Goal: Information Seeking & Learning: Find contact information

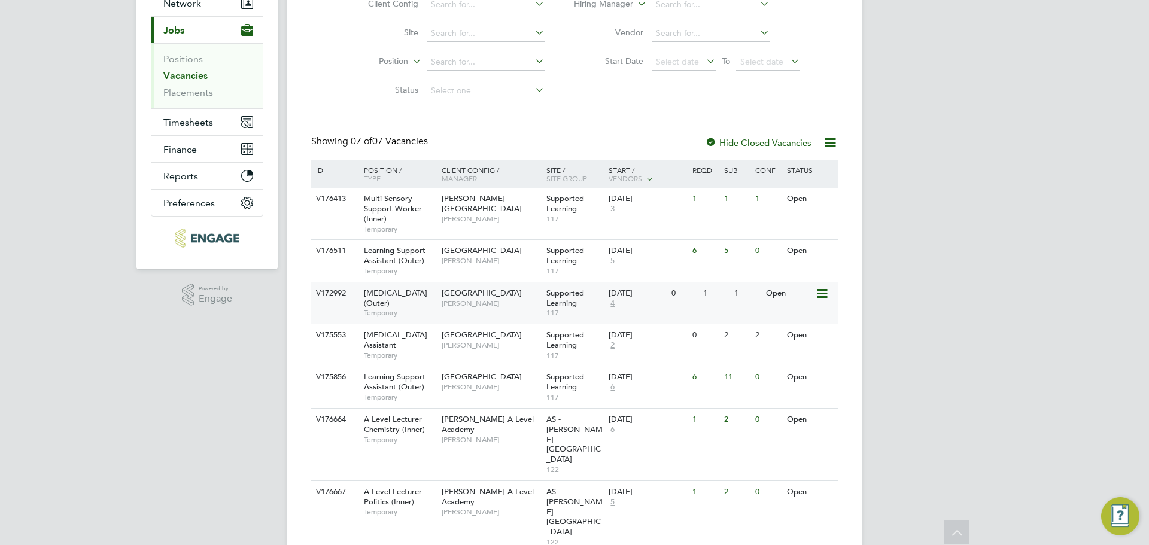
scroll to position [126, 0]
click at [402, 486] on span "A Level Lecturer Politics (Inner)" at bounding box center [393, 496] width 58 height 20
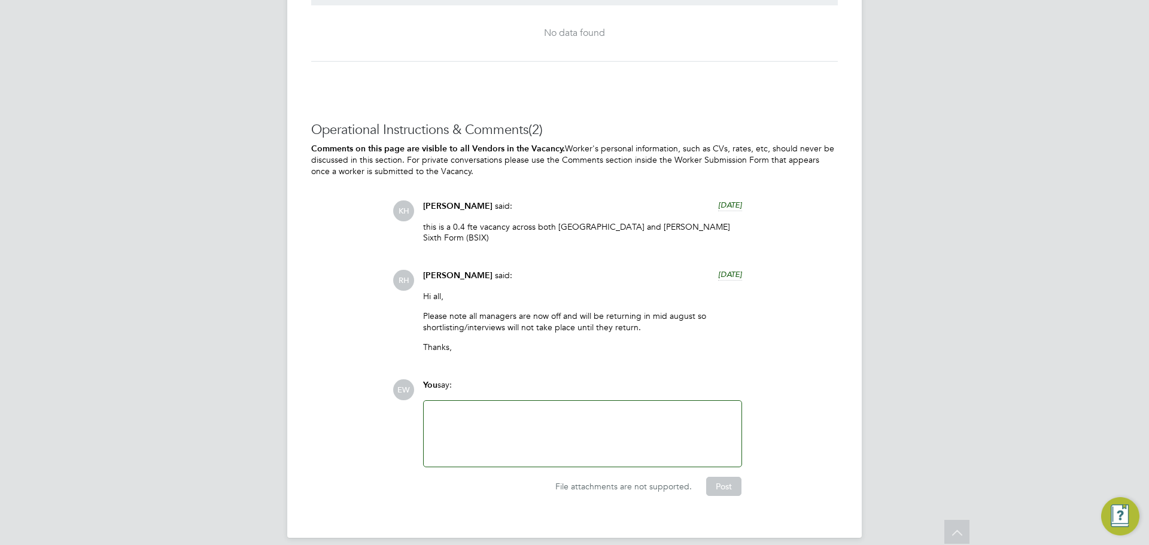
click at [536, 423] on div at bounding box center [582, 433] width 303 height 51
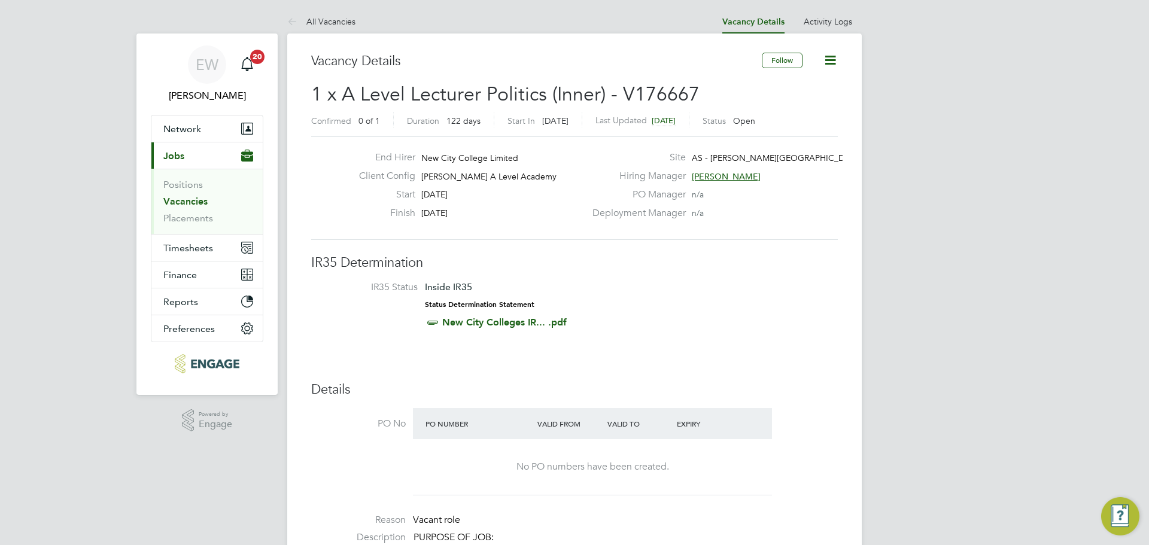
click at [718, 174] on span "[PERSON_NAME]" at bounding box center [726, 176] width 69 height 11
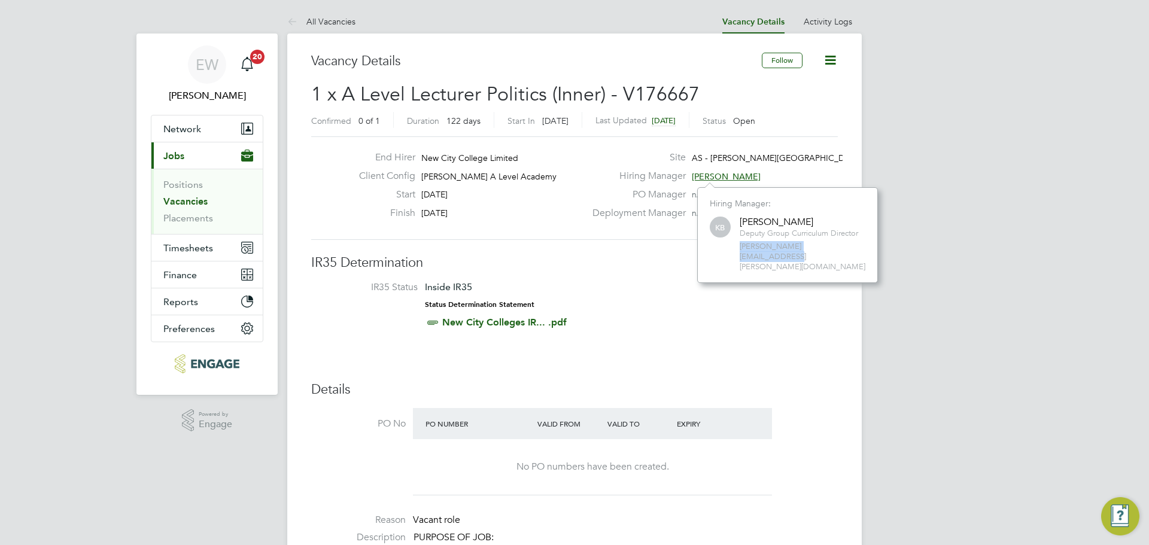
drag, startPoint x: 841, startPoint y: 247, endPoint x: 739, endPoint y: 252, distance: 102.5
click at [739, 252] on div "KB Kerry Baker Deputy Group Curriculum Director kerry.baker@ncclondon.ac.uk" at bounding box center [788, 243] width 156 height 57
copy span "kerry.baker@ncclondon.ac.uk"
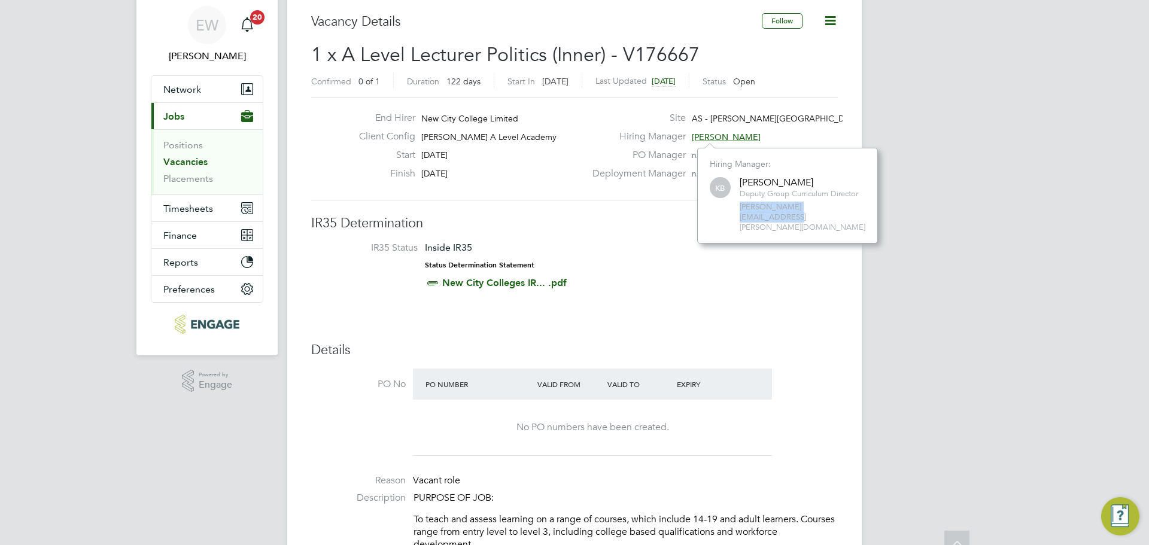
scroll to position [0, 0]
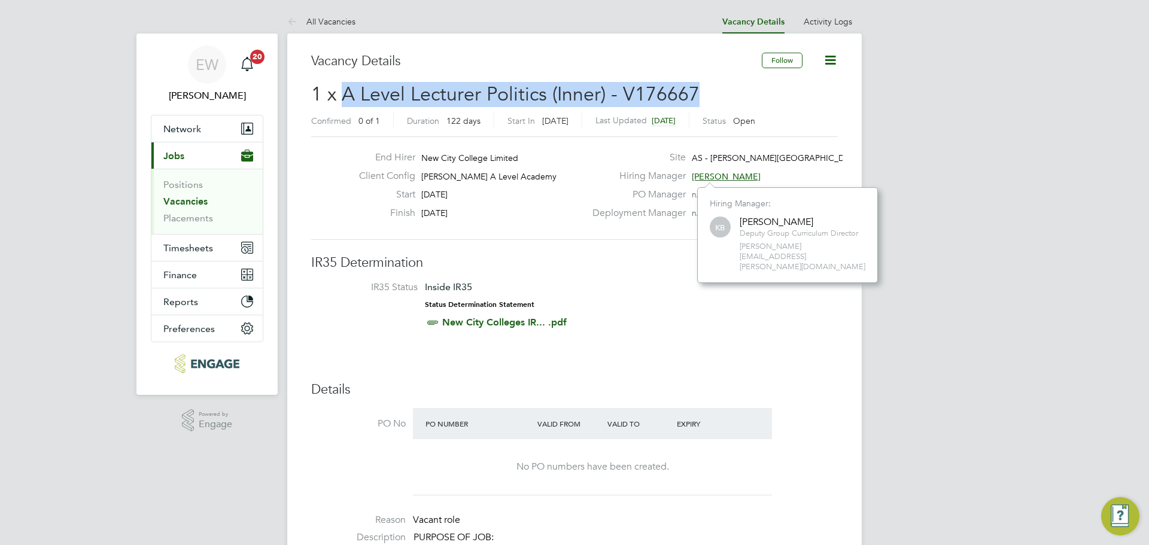
drag, startPoint x: 695, startPoint y: 90, endPoint x: 345, endPoint y: 90, distance: 350.7
click at [345, 90] on span "1 x A Level Lecturer Politics (Inner) - V176667" at bounding box center [505, 94] width 388 height 23
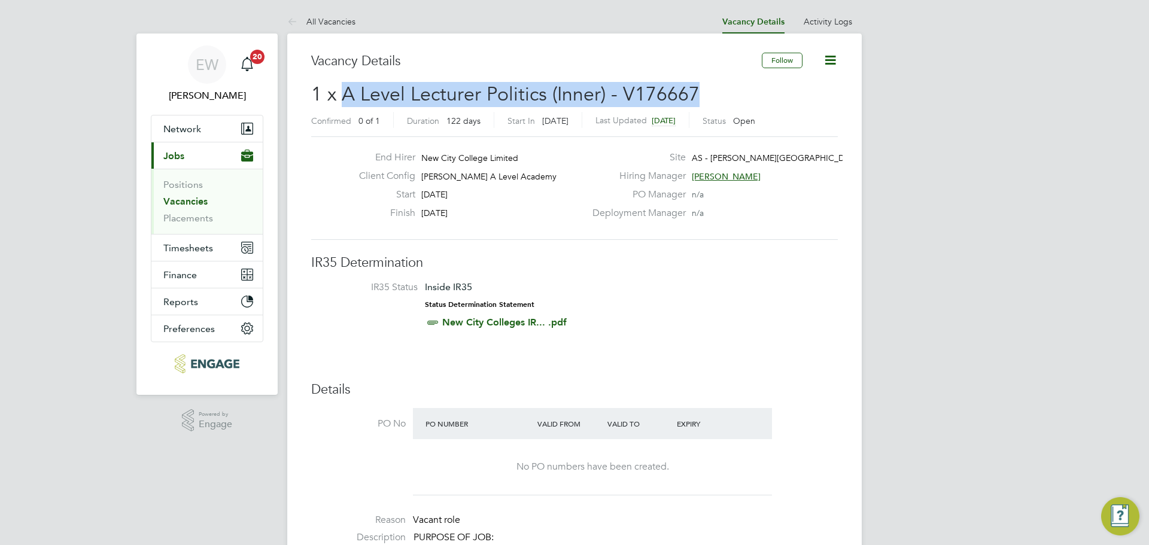
copy span "A Level Lecturer Politics (Inner) - V176667"
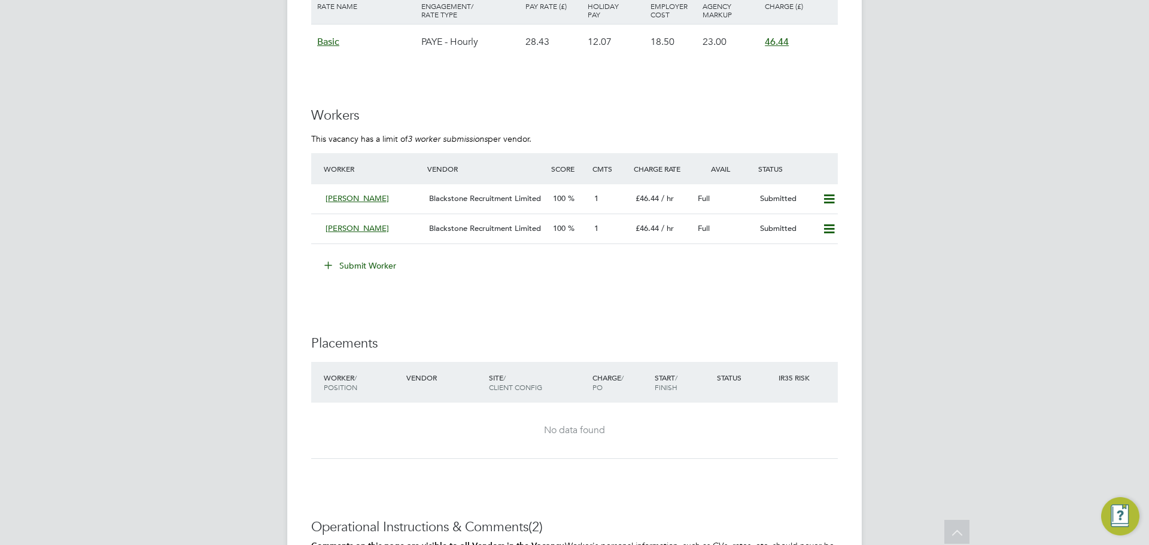
scroll to position [1915, 0]
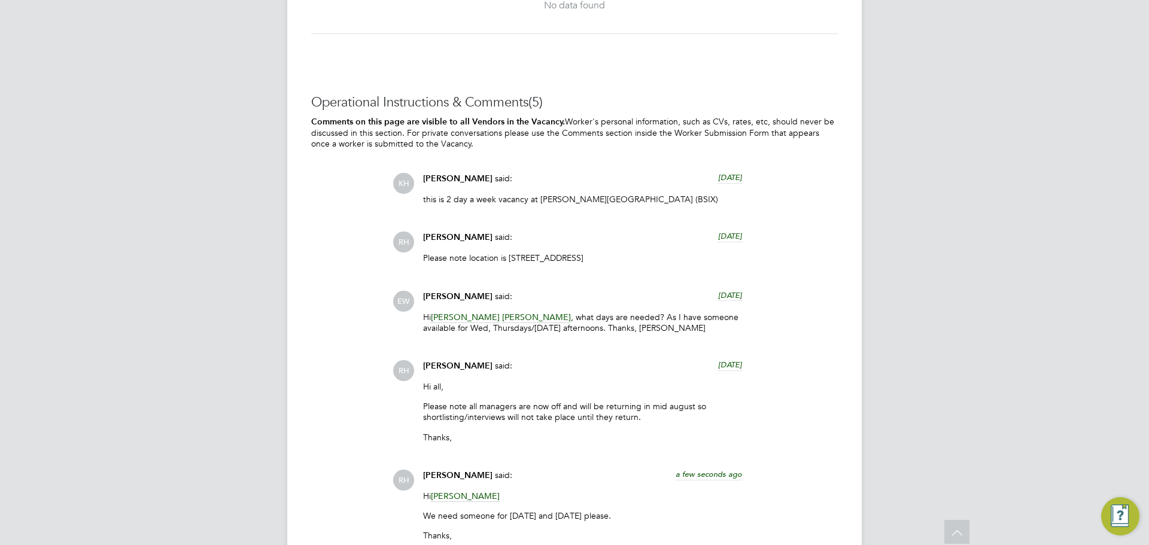
scroll to position [2394, 0]
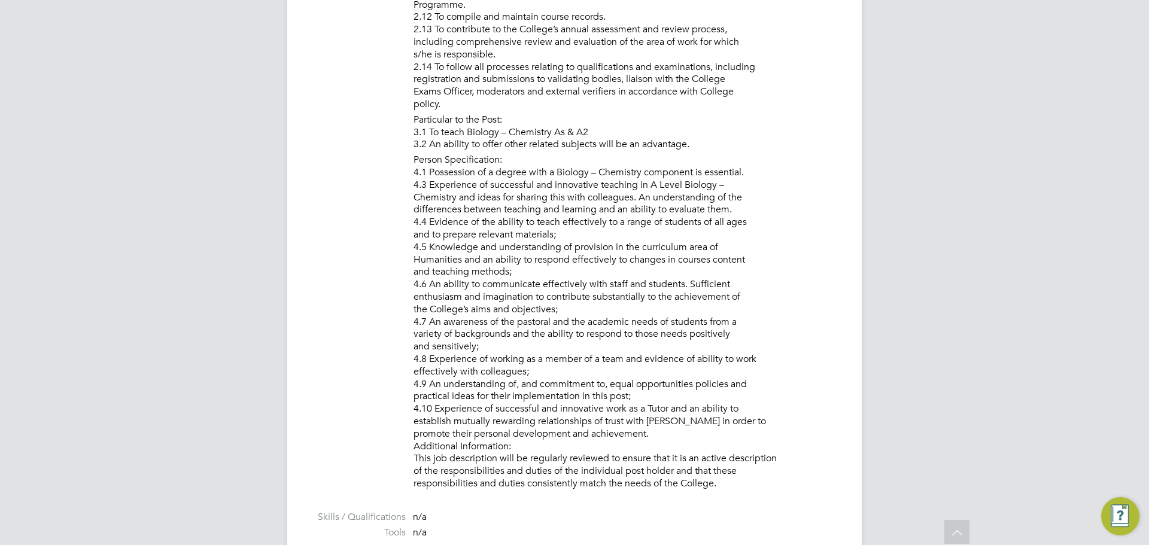
scroll to position [1077, 0]
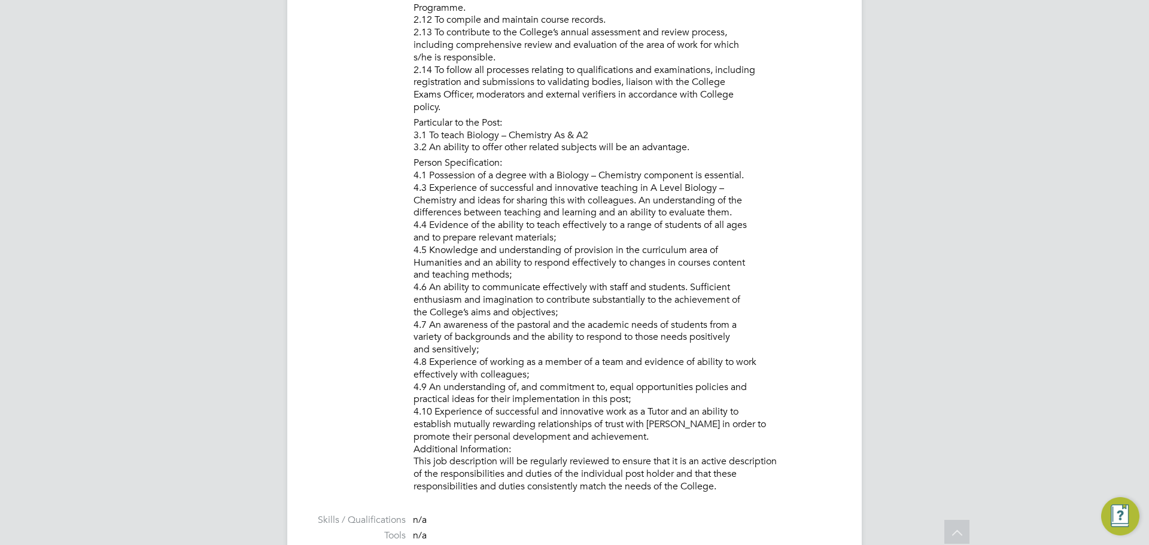
drag, startPoint x: 653, startPoint y: 434, endPoint x: 449, endPoint y: 153, distance: 346.7
click at [458, 179] on li "Person Specification: 4.1 Possession of a degree with a Biology – Chemistry com…" at bounding box center [626, 326] width 424 height 339
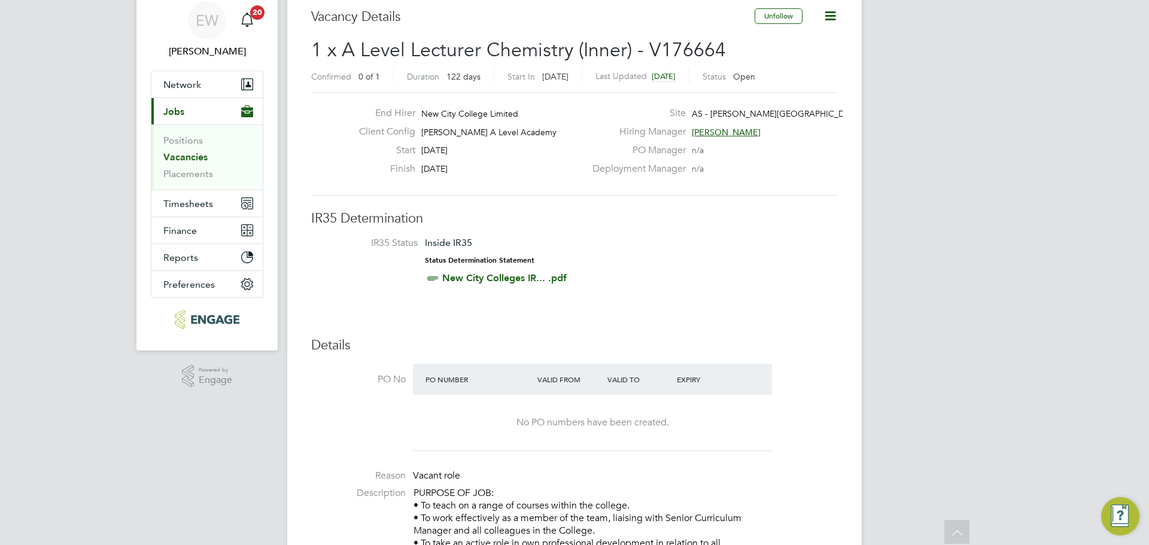
scroll to position [0, 0]
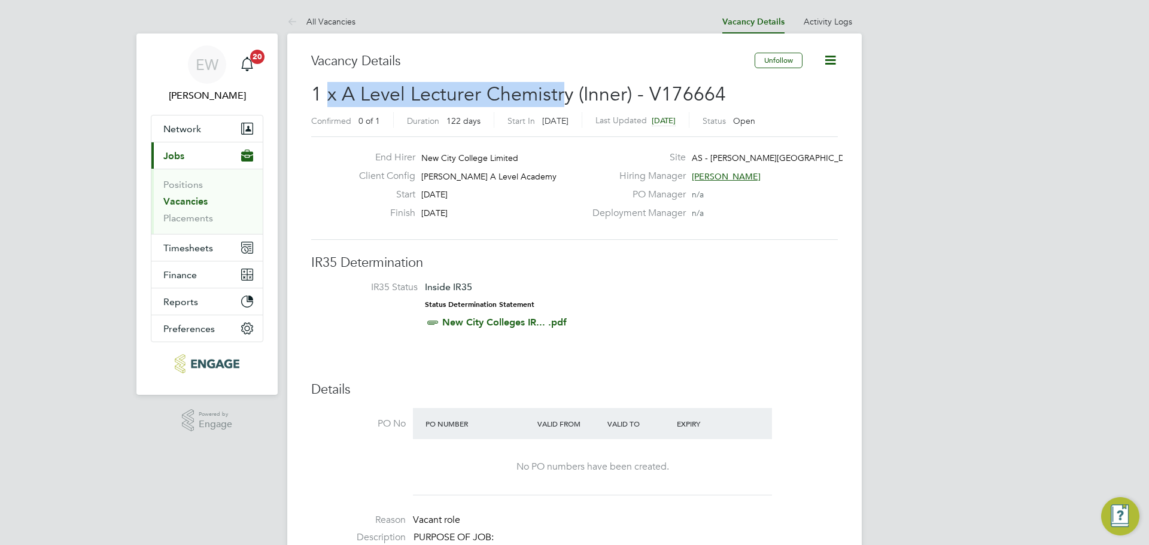
drag, startPoint x: 541, startPoint y: 90, endPoint x: 323, endPoint y: 87, distance: 218.5
click at [326, 87] on span "1 x A Level Lecturer Chemistry (Inner) - V176664" at bounding box center [518, 94] width 415 height 23
click at [331, 89] on span "1 x A Level Lecturer Chemistry (Inner) - V176664" at bounding box center [518, 94] width 415 height 23
drag, startPoint x: 318, startPoint y: 92, endPoint x: 564, endPoint y: 104, distance: 246.3
click at [548, 104] on span "1 x A Level Lecturer Chemistry (Inner) - V176664" at bounding box center [518, 94] width 415 height 23
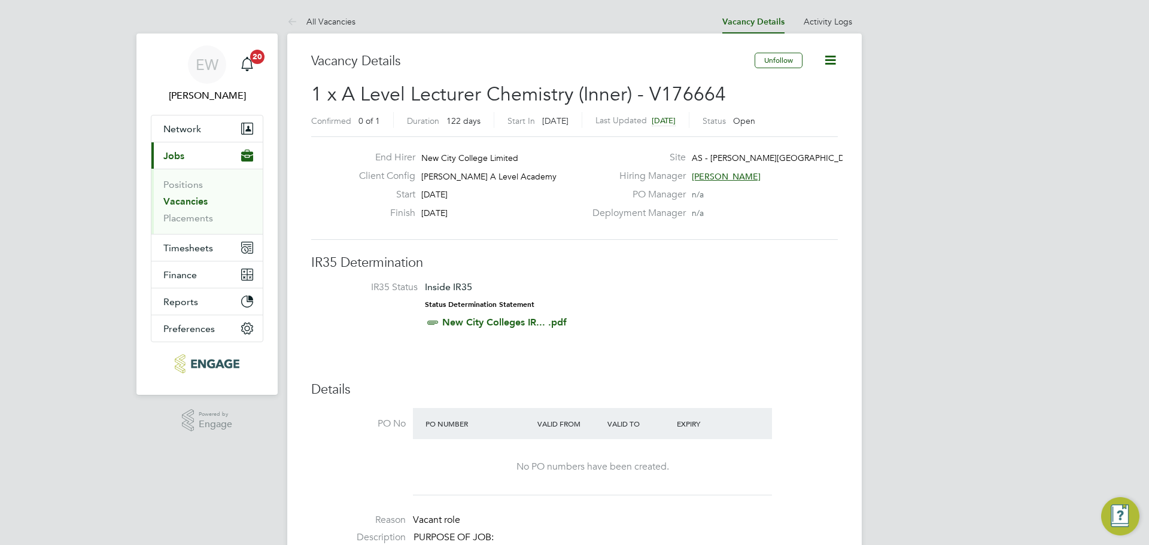
click at [587, 104] on span "1 x A Level Lecturer Chemistry (Inner) - V176664" at bounding box center [518, 94] width 415 height 23
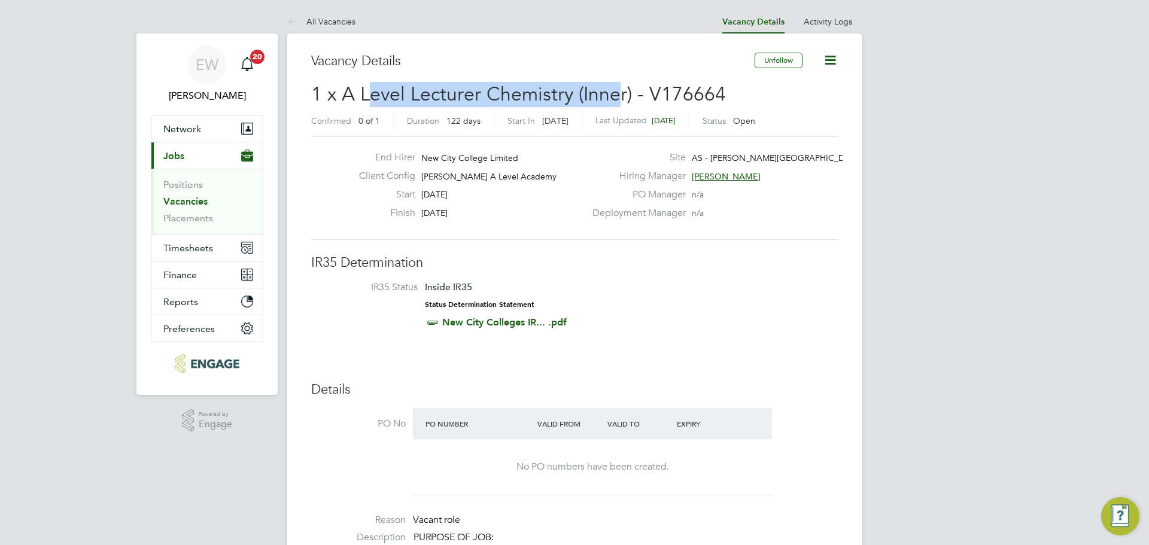
drag, startPoint x: 619, startPoint y: 97, endPoint x: 338, endPoint y: 96, distance: 281.3
click at [368, 96] on span "1 x A Level Lecturer Chemistry (Inner) - V176664" at bounding box center [518, 94] width 415 height 23
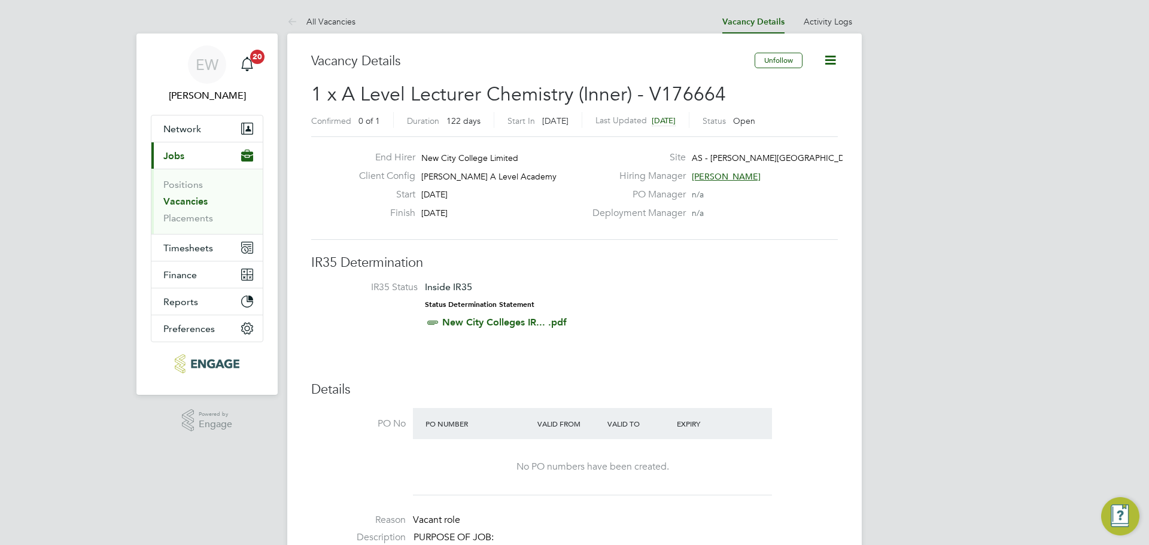
click at [338, 96] on span "1 x A Level Lecturer Chemistry (Inner) - V176664" at bounding box center [518, 94] width 415 height 23
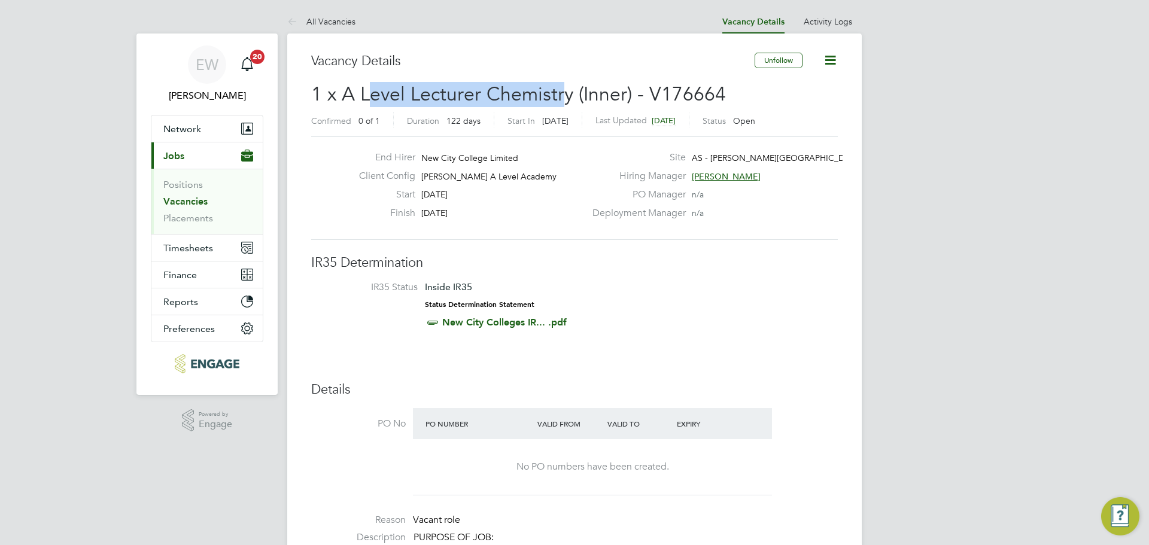
drag, startPoint x: 562, startPoint y: 98, endPoint x: 353, endPoint y: 94, distance: 208.9
click at [356, 95] on span "1 x A Level Lecturer Chemistry (Inner) - V176664" at bounding box center [518, 94] width 415 height 23
drag, startPoint x: 342, startPoint y: 89, endPoint x: 566, endPoint y: 91, distance: 224.5
click at [514, 89] on span "1 x A Level Lecturer Chemistry (Inner) - V176664" at bounding box center [518, 94] width 415 height 23
drag, startPoint x: 576, startPoint y: 93, endPoint x: 413, endPoint y: 95, distance: 163.4
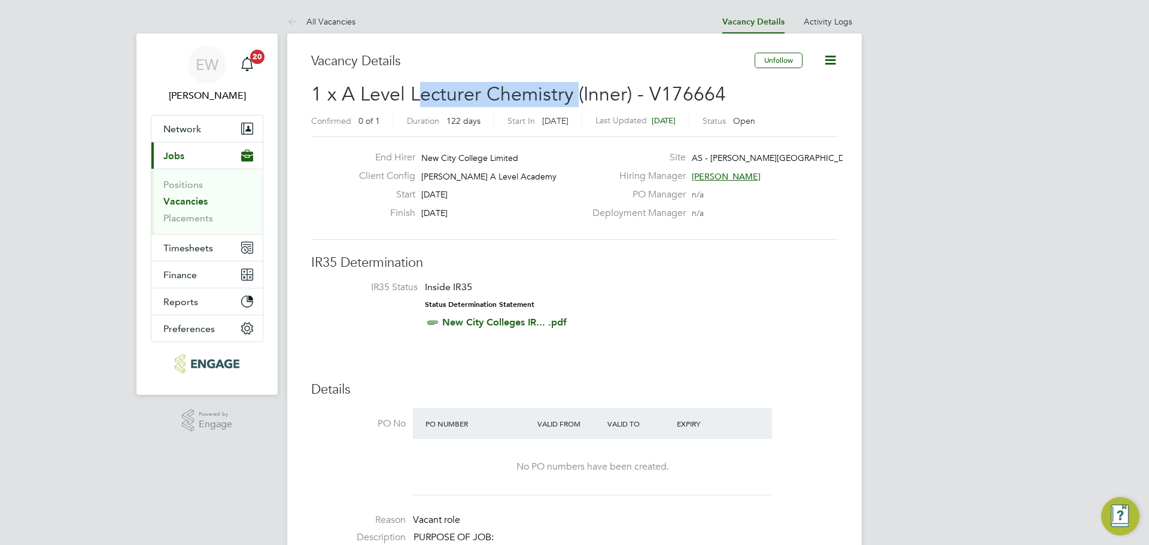
click at [421, 95] on span "1 x A Level Lecturer Chemistry (Inner) - V176664" at bounding box center [518, 94] width 415 height 23
drag, startPoint x: 375, startPoint y: 91, endPoint x: 675, endPoint y: 92, distance: 299.9
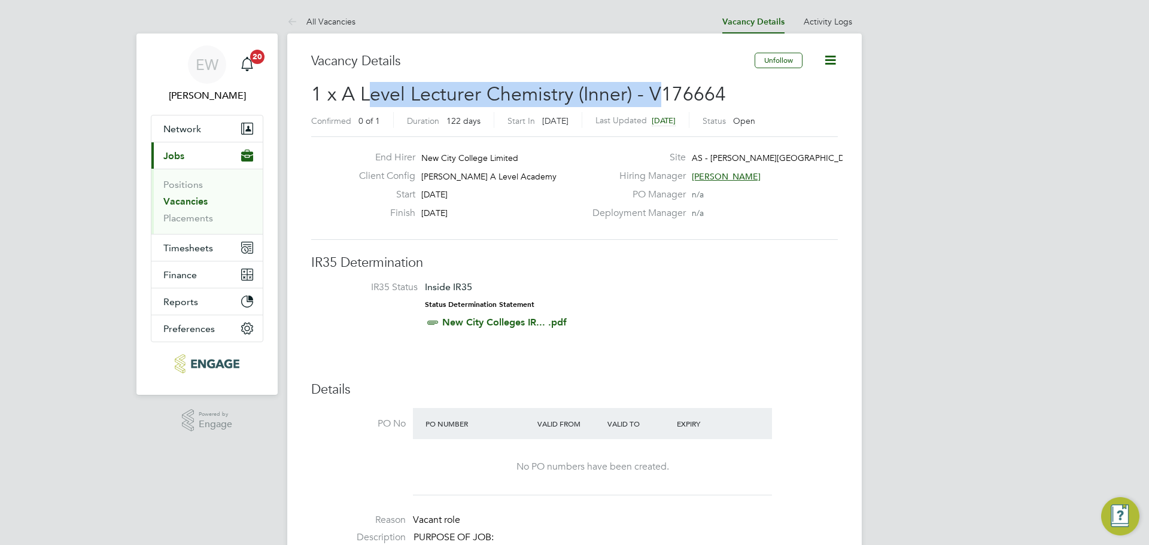
click at [663, 92] on span "1 x A Level Lecturer Chemistry (Inner) - V176664" at bounding box center [518, 94] width 415 height 23
click at [694, 93] on span "1 x A Level Lecturer Chemistry (Inner) - V176664" at bounding box center [518, 94] width 415 height 23
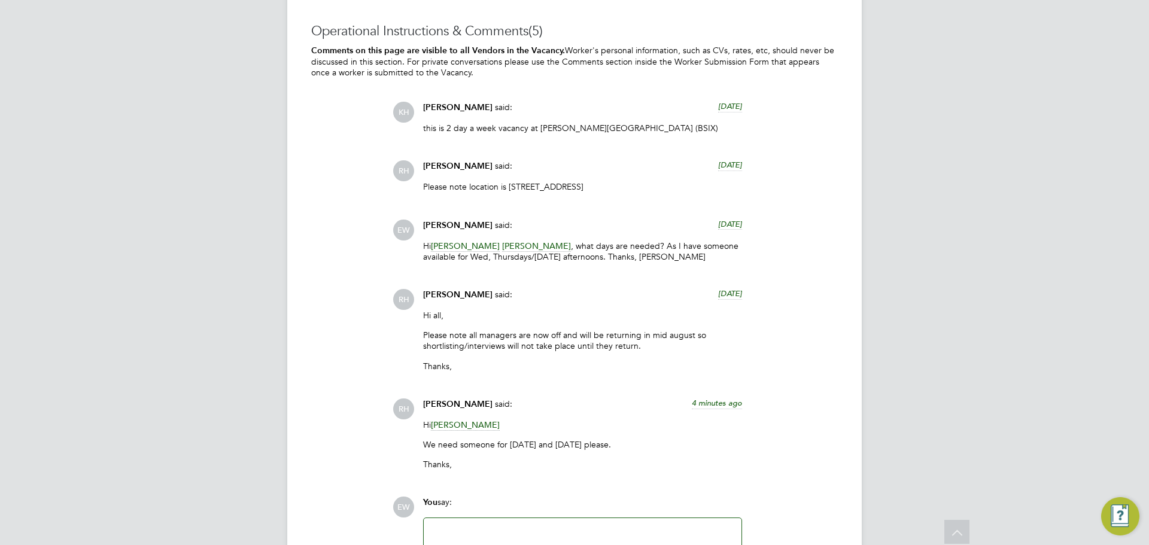
scroll to position [2454, 0]
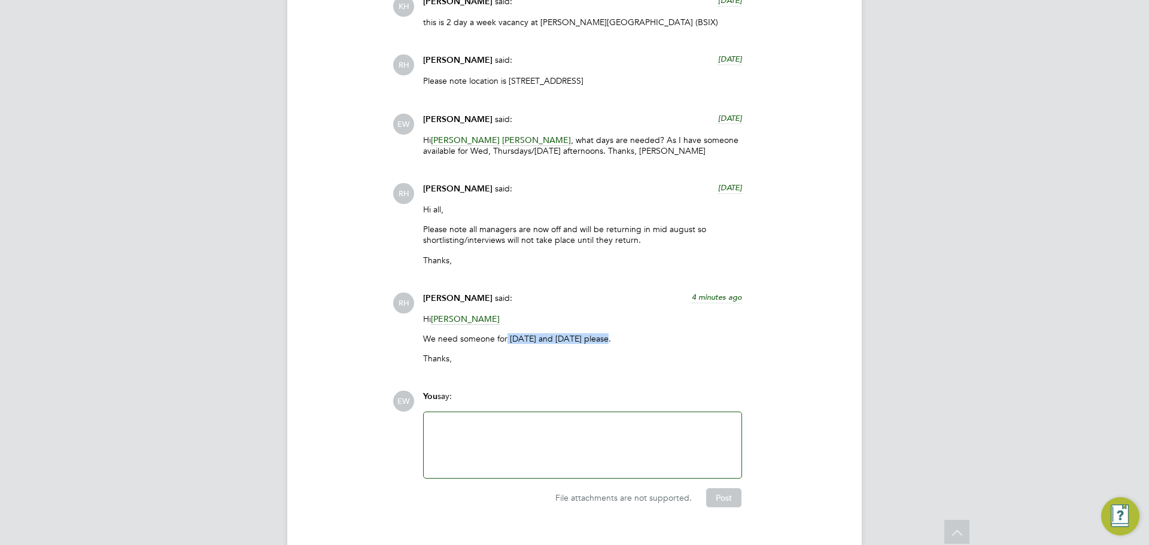
drag, startPoint x: 506, startPoint y: 339, endPoint x: 610, endPoint y: 336, distance: 103.6
click at [610, 336] on p "We need someone for [DATE] and [DATE] please." at bounding box center [582, 338] width 319 height 11
drag, startPoint x: 621, startPoint y: 336, endPoint x: 472, endPoint y: 343, distance: 149.2
click at [473, 343] on p "We need someone for [DATE] and [DATE] please." at bounding box center [582, 338] width 319 height 11
drag, startPoint x: 449, startPoint y: 341, endPoint x: 596, endPoint y: 338, distance: 147.3
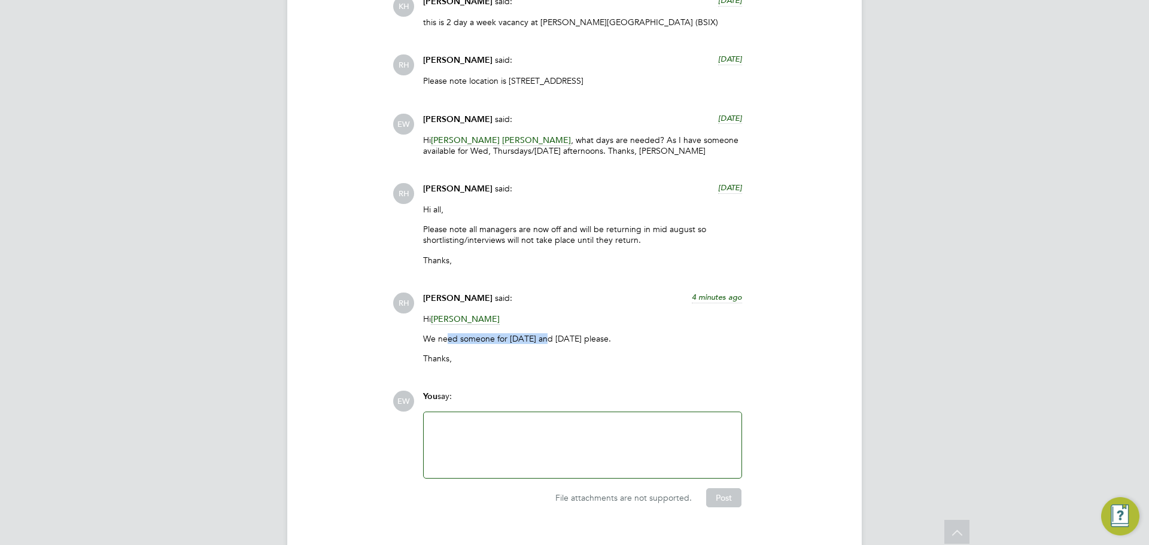
click at [562, 339] on p "We need someone for [DATE] and [DATE] please." at bounding box center [582, 338] width 319 height 11
click at [603, 338] on p "We need someone for [DATE] and [DATE] please." at bounding box center [582, 338] width 319 height 11
drag, startPoint x: 615, startPoint y: 338, endPoint x: 517, endPoint y: 340, distance: 98.2
click at [518, 340] on p "We need someone for [DATE] and [DATE] please." at bounding box center [582, 338] width 319 height 11
click at [479, 341] on p "We need someone for [DATE] and [DATE] please." at bounding box center [582, 338] width 319 height 11
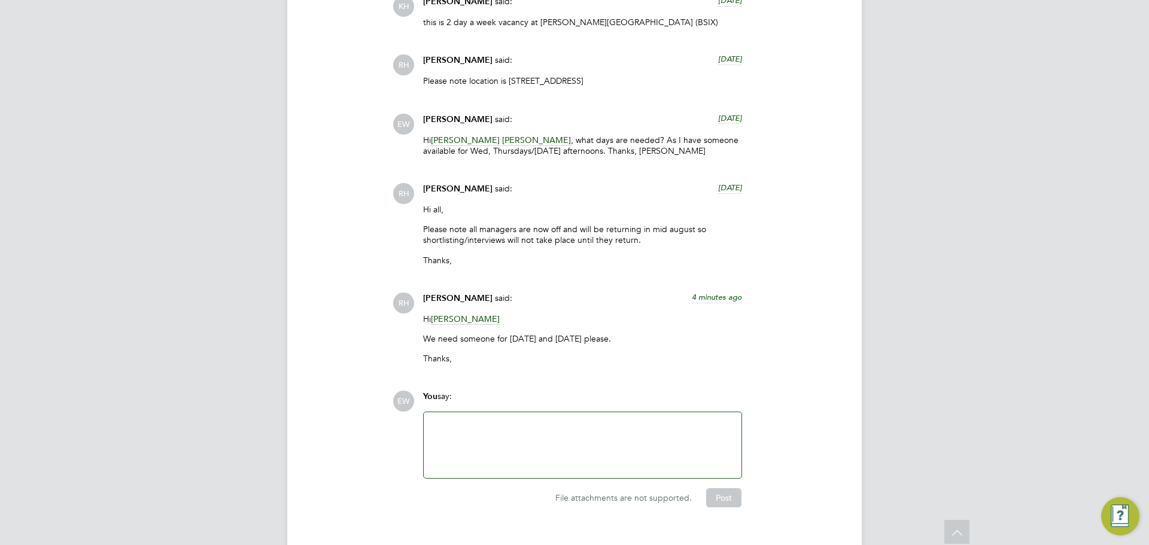
click at [490, 440] on div at bounding box center [582, 445] width 303 height 51
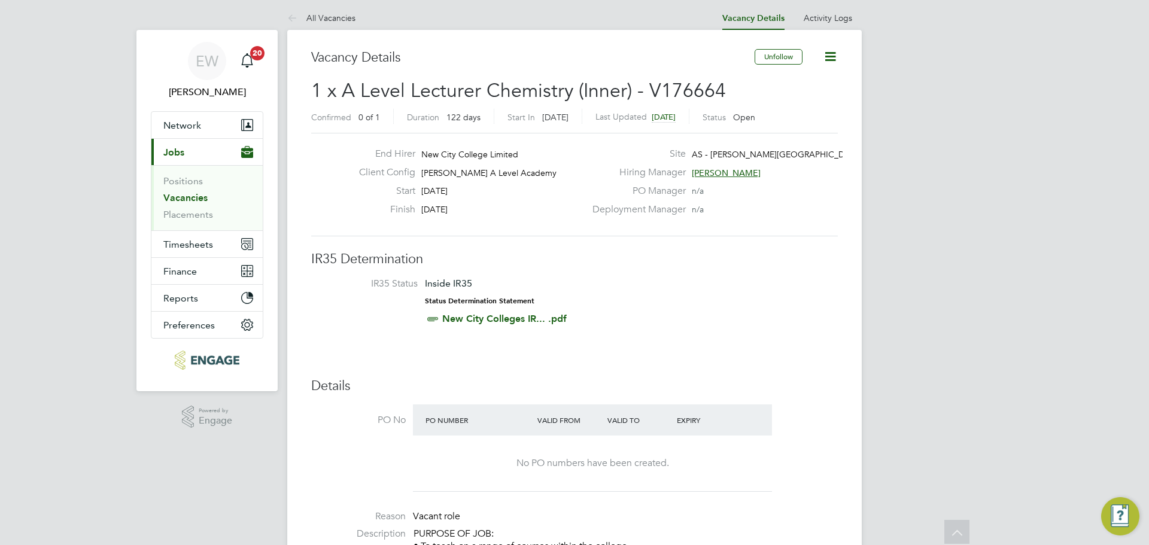
scroll to position [0, 0]
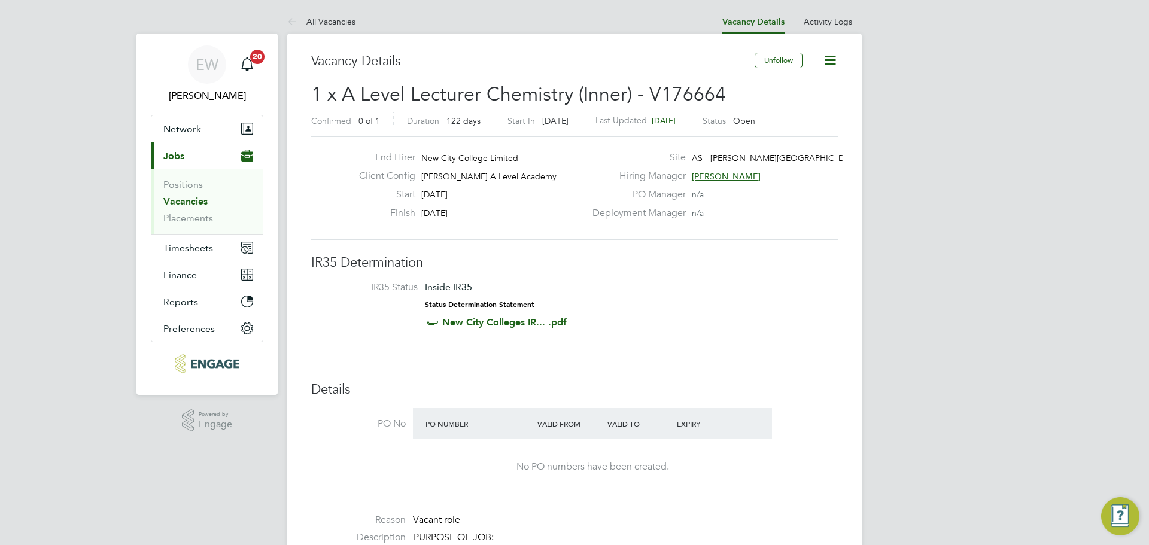
click at [716, 177] on span "[PERSON_NAME]" at bounding box center [726, 176] width 69 height 11
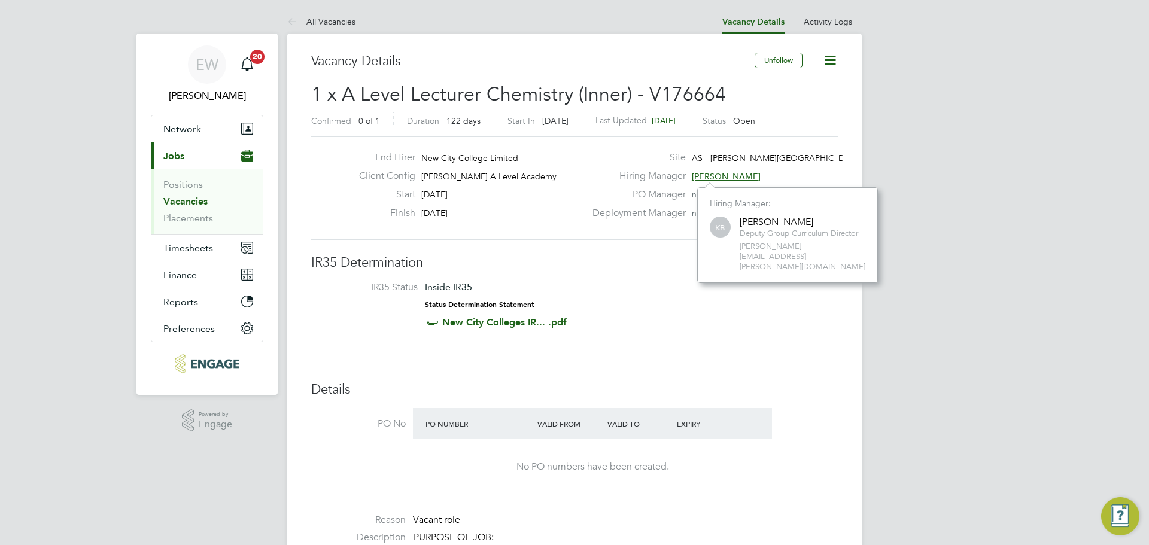
scroll to position [11, 45]
click at [827, 62] on icon at bounding box center [830, 60] width 15 height 15
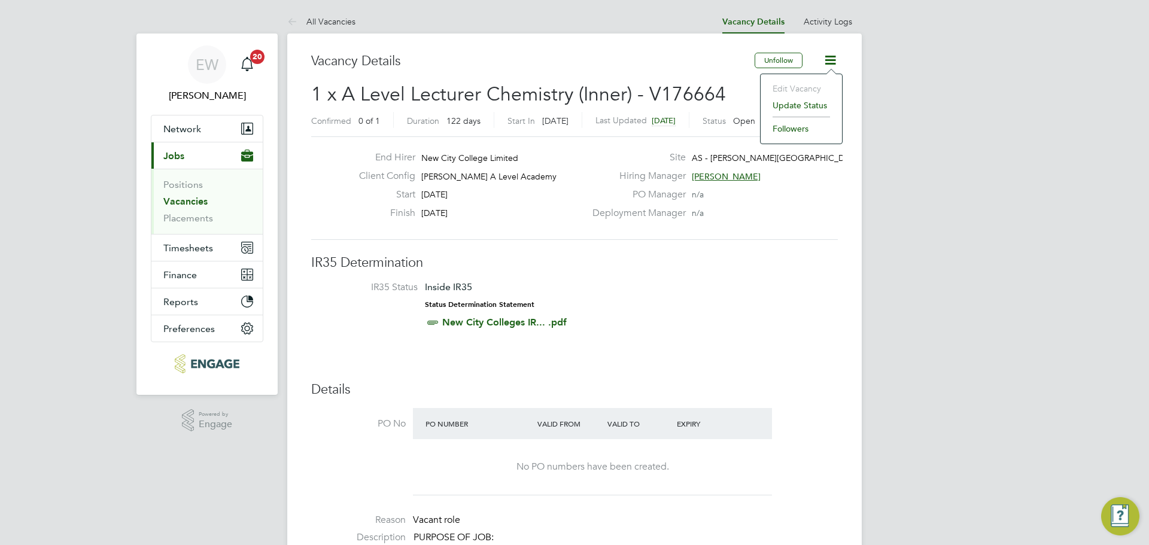
click at [782, 134] on li "Followers" at bounding box center [801, 128] width 69 height 17
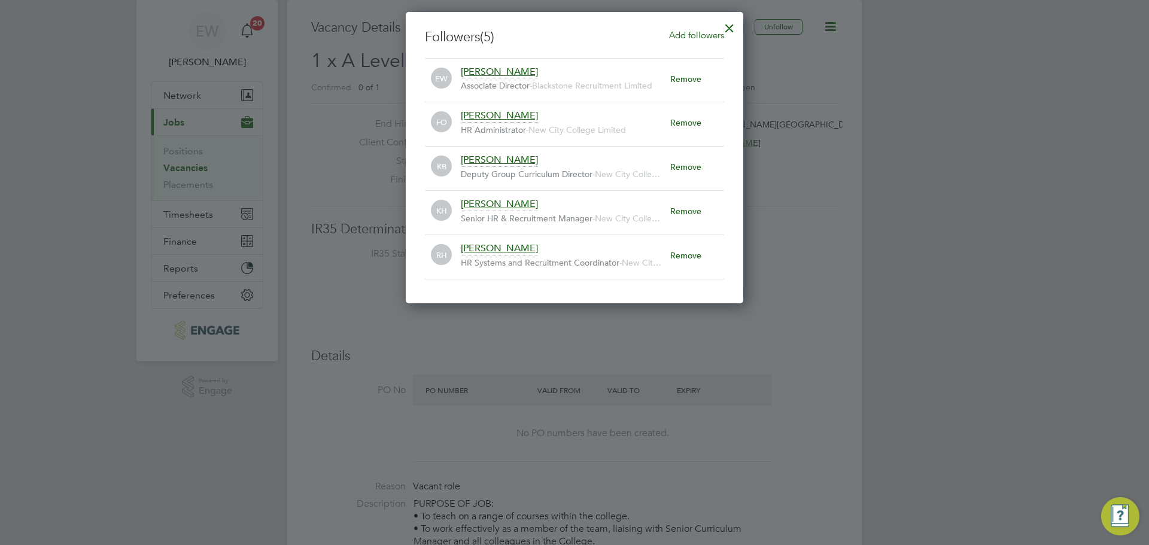
scroll to position [0, 0]
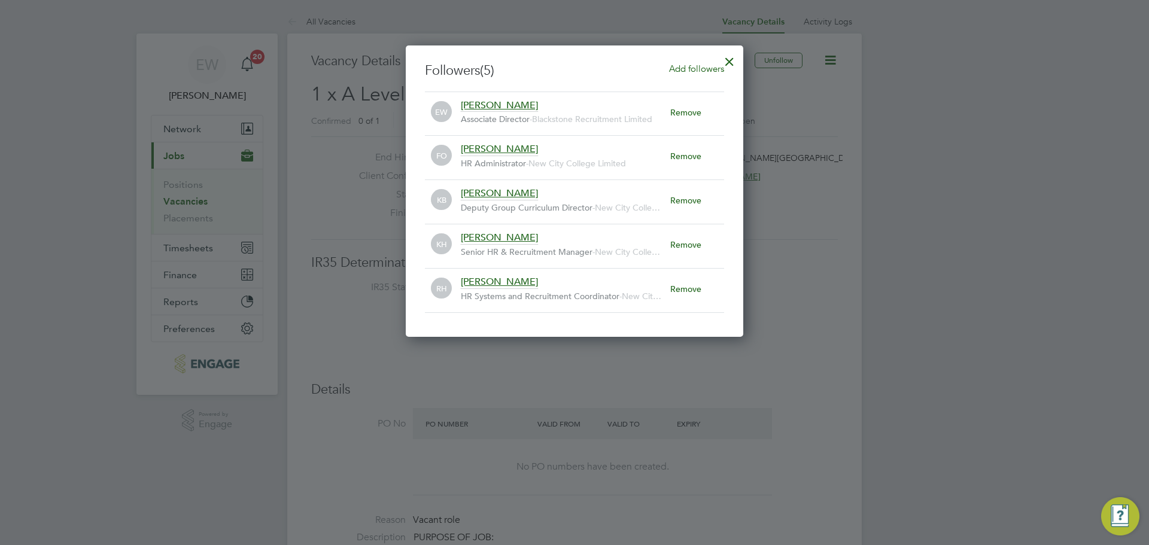
click at [731, 59] on div at bounding box center [730, 59] width 22 height 22
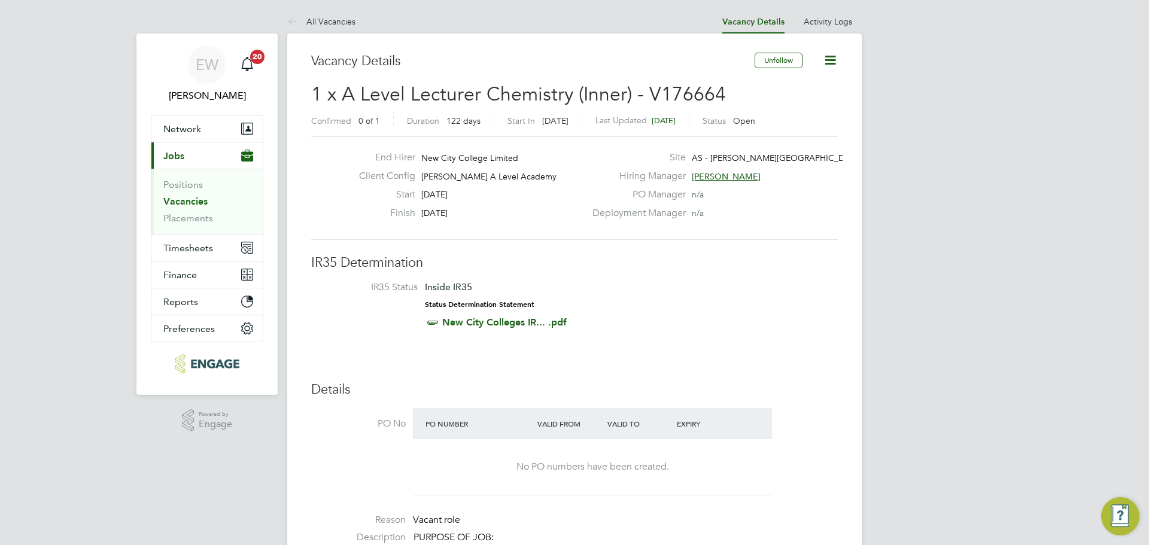
click at [725, 179] on span "[PERSON_NAME]" at bounding box center [726, 176] width 69 height 11
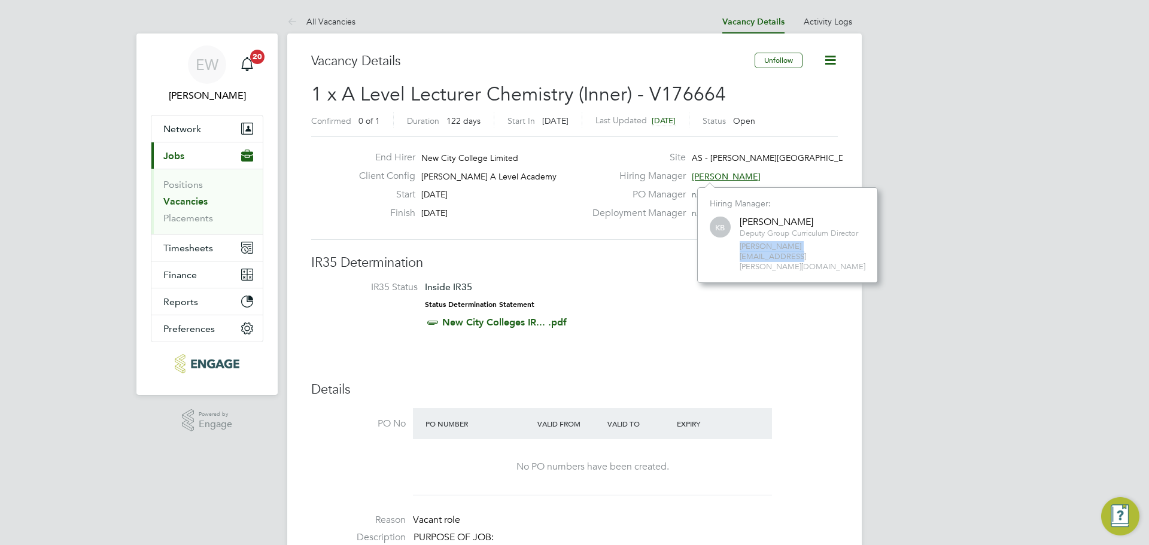
drag, startPoint x: 836, startPoint y: 247, endPoint x: 727, endPoint y: 252, distance: 109.7
click at [727, 252] on div "KB Kerry Baker Deputy Group Curriculum Director kerry.baker@ncclondon.ac.uk" at bounding box center [788, 243] width 156 height 57
copy span "kerry.baker@ncclondon.ac.uk"
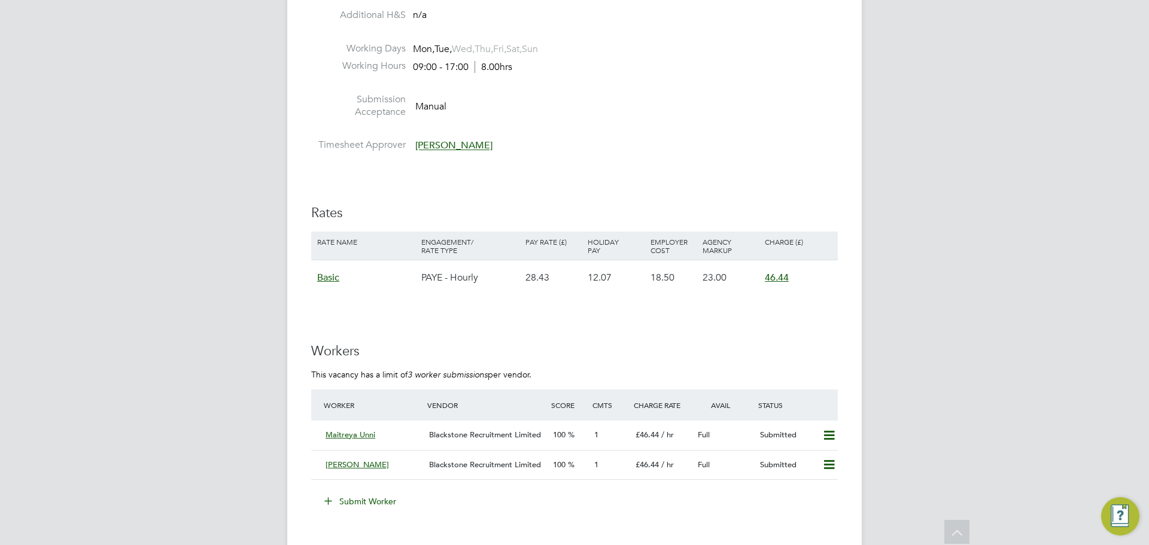
scroll to position [1615, 0]
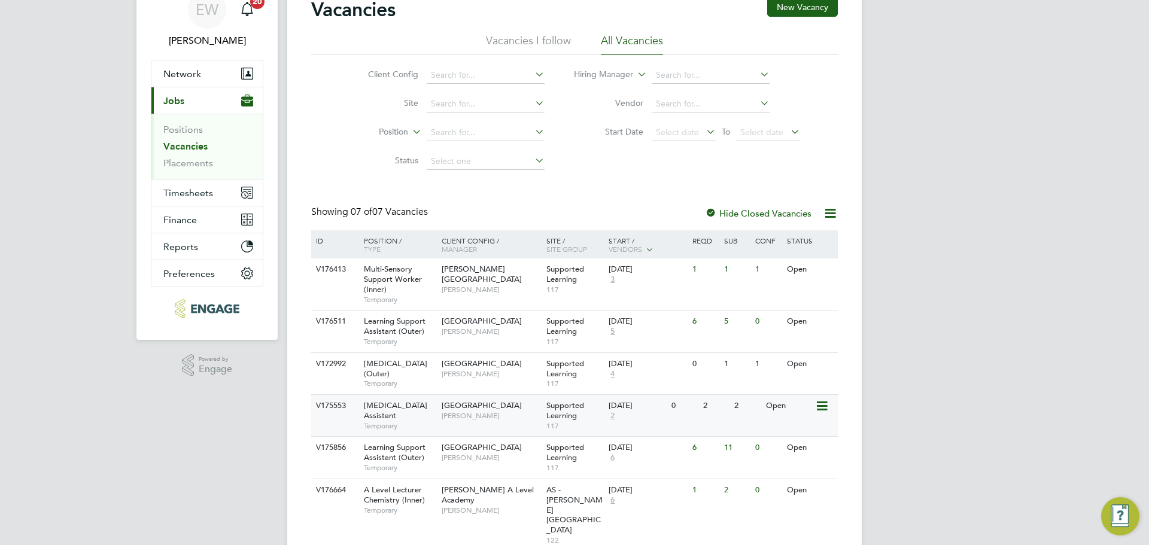
scroll to position [126, 0]
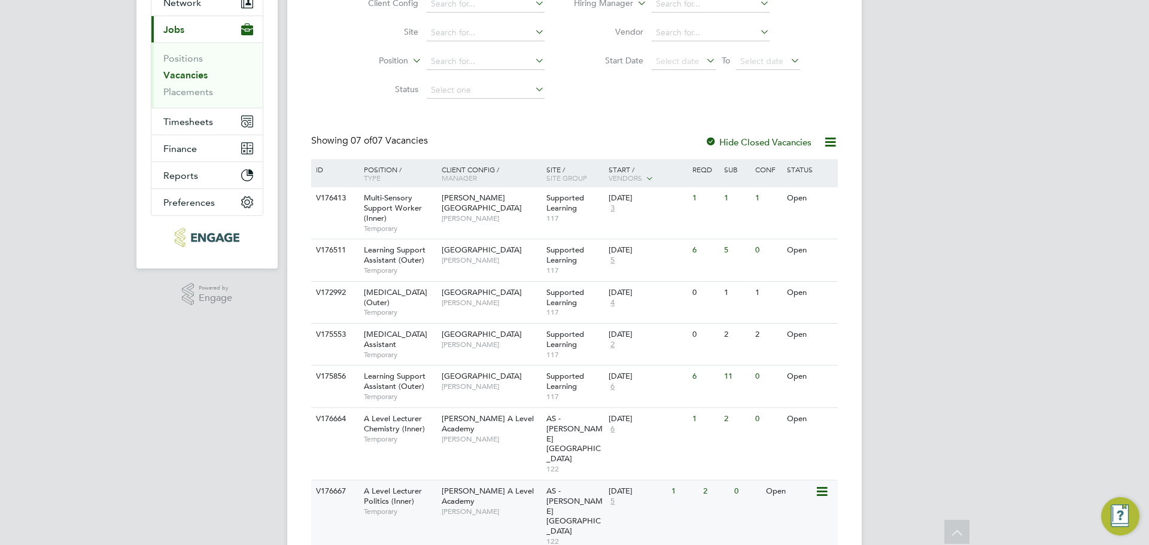
click at [410, 486] on span "A Level Lecturer Politics (Inner)" at bounding box center [393, 496] width 58 height 20
click at [396, 444] on span "Temporary" at bounding box center [400, 440] width 72 height 10
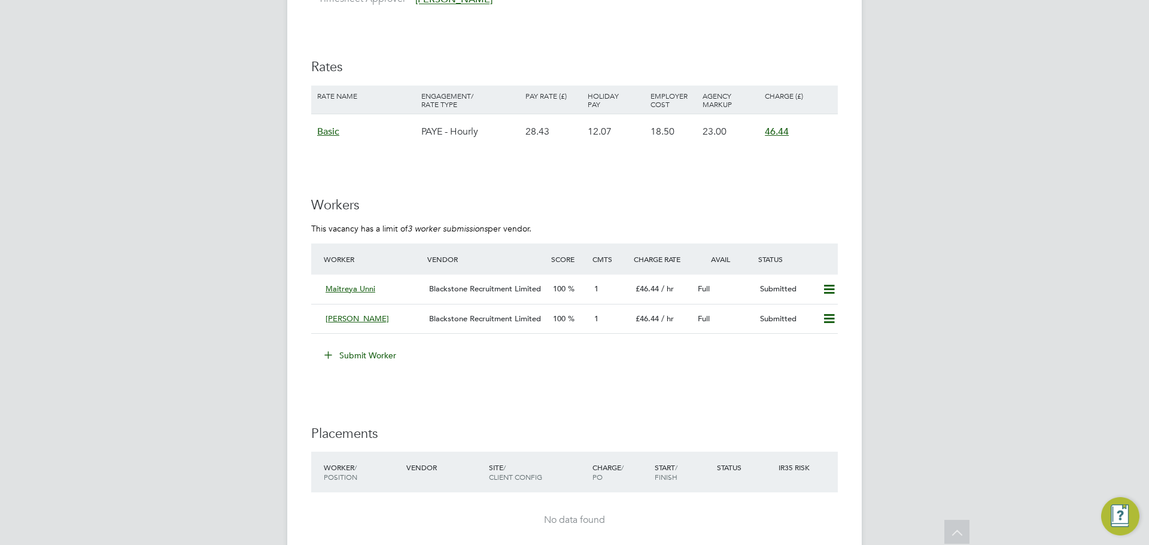
scroll to position [1736, 0]
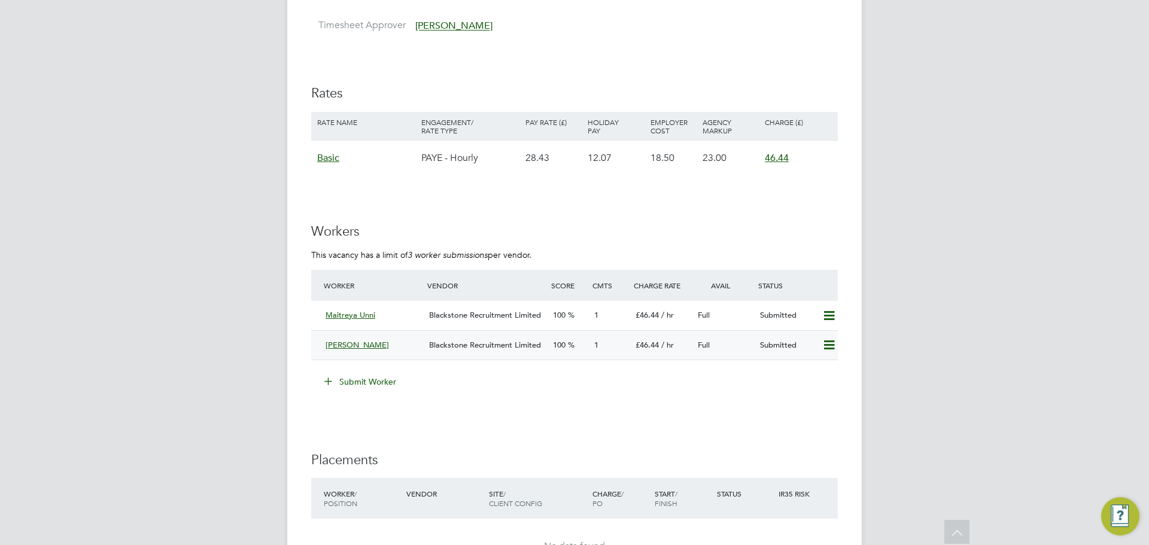
click at [832, 347] on icon at bounding box center [829, 346] width 15 height 10
click at [819, 367] on li "Remove" at bounding box center [812, 370] width 46 height 17
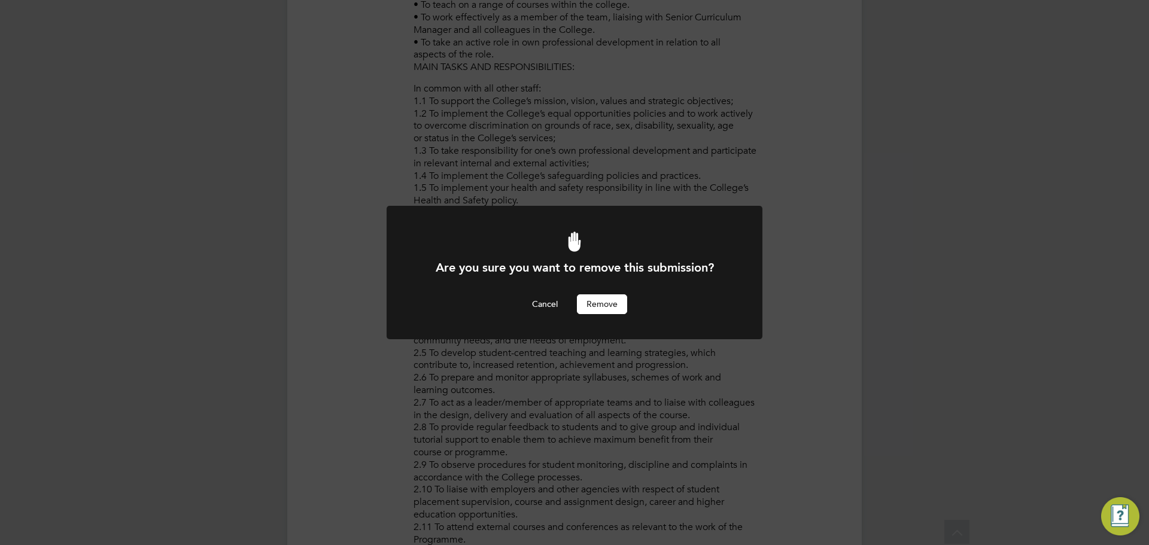
scroll to position [0, 0]
click at [593, 299] on button "Remove" at bounding box center [602, 303] width 50 height 19
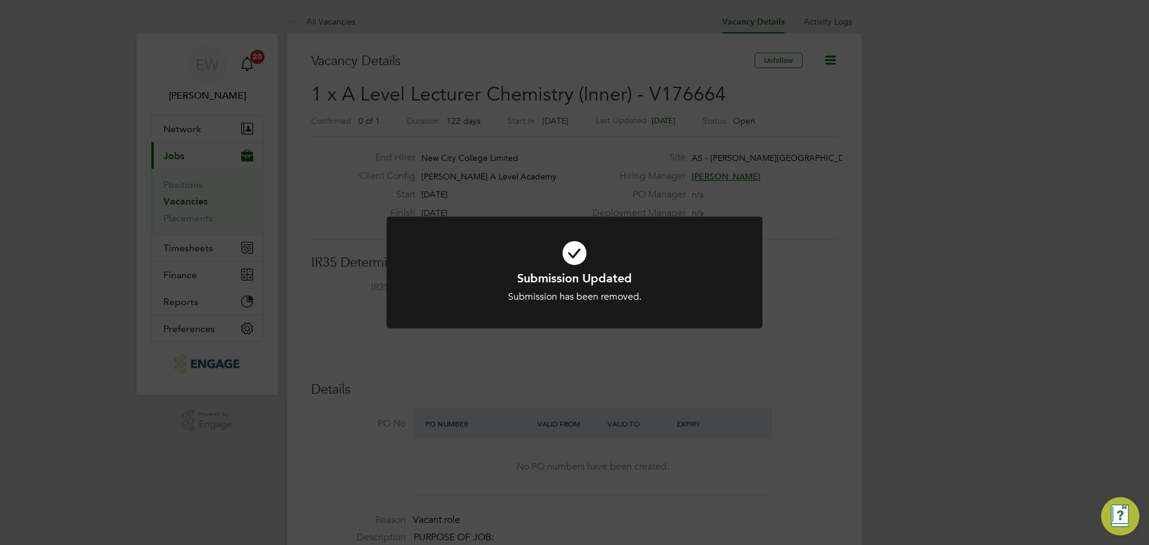
click at [840, 242] on div "Submission Updated Submission has been removed. Cancel Okay" at bounding box center [574, 272] width 1149 height 545
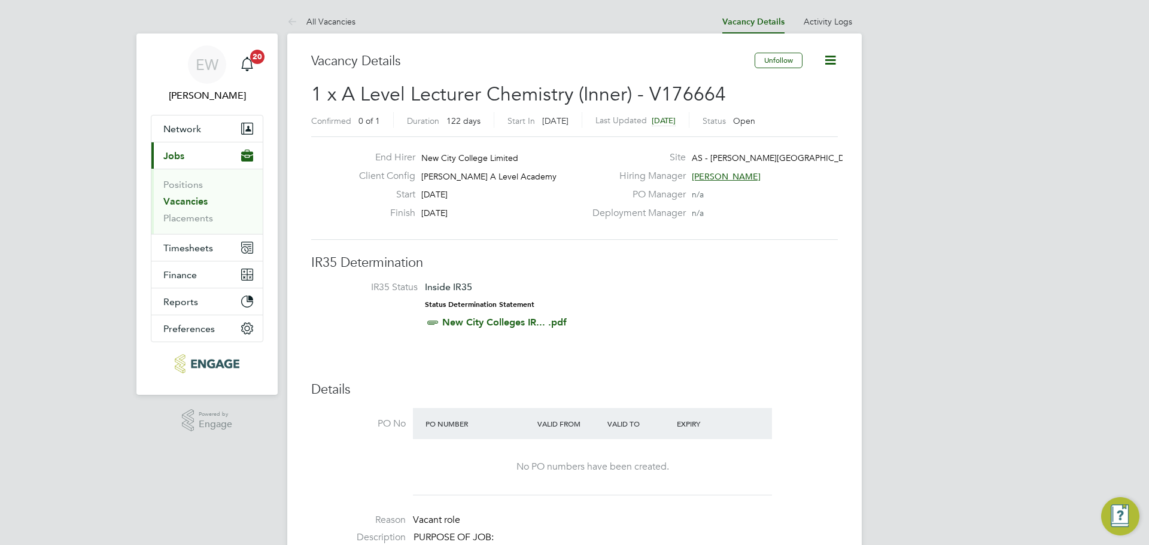
click at [729, 153] on span "AS - [PERSON_NAME][GEOGRAPHIC_DATA]" at bounding box center [777, 158] width 171 height 11
click at [765, 160] on span "AS - [PERSON_NAME][GEOGRAPHIC_DATA]" at bounding box center [777, 158] width 171 height 11
drag, startPoint x: 782, startPoint y: 154, endPoint x: 689, endPoint y: 156, distance: 92.8
click at [689, 156] on div "Site AS - [PERSON_NAME][GEOGRAPHIC_DATA]" at bounding box center [713, 160] width 257 height 19
copy span "AS - [PERSON_NAME][GEOGRAPHIC_DATA]"
